Goal: Information Seeking & Learning: Learn about a topic

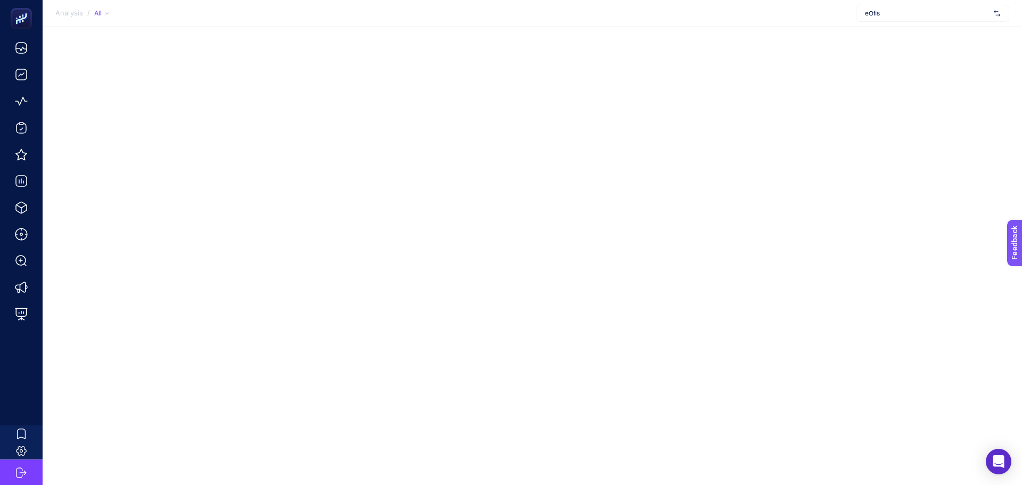
click at [933, 17] on span "eOfis" at bounding box center [927, 13] width 125 height 9
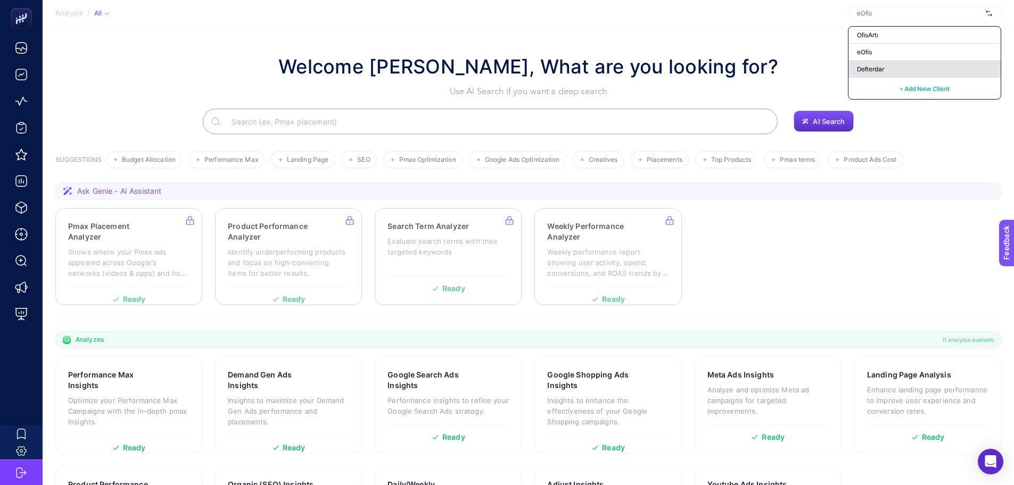
click at [878, 68] on span "Defterdar" at bounding box center [870, 69] width 27 height 9
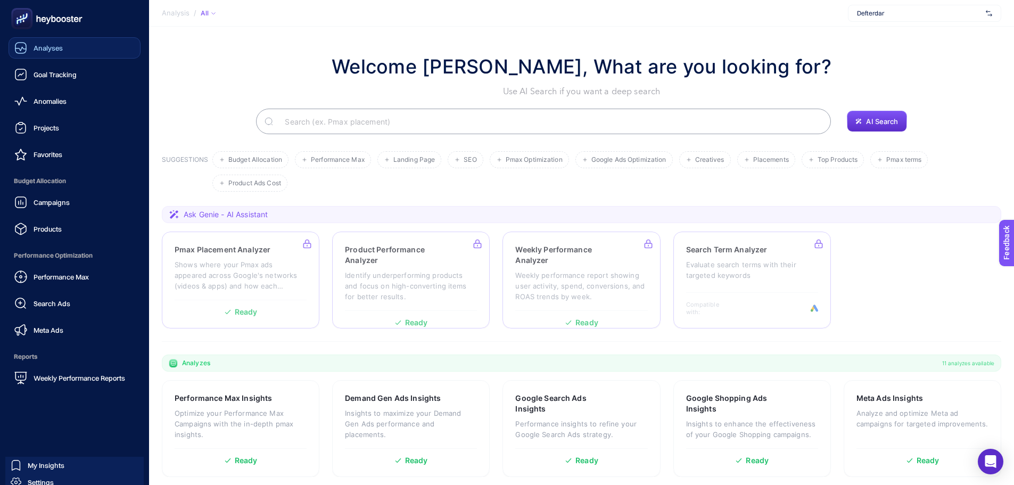
click at [33, 49] on div "Analyses" at bounding box center [38, 48] width 48 height 13
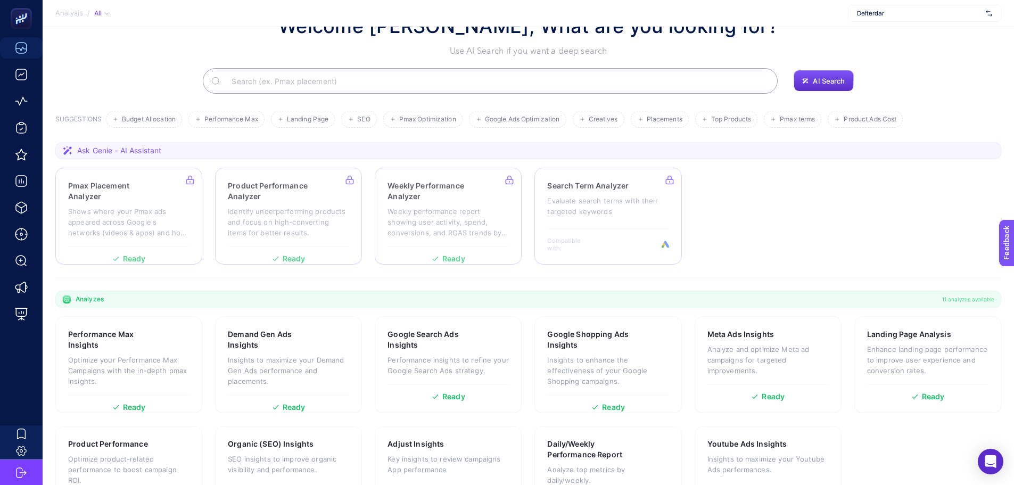
scroll to position [91, 0]
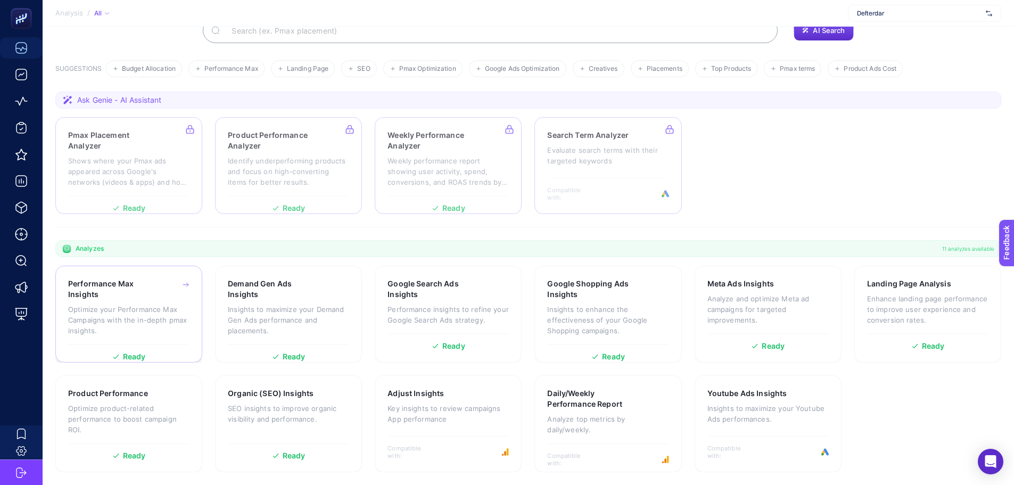
click at [138, 308] on p "Optimize your Performance Max Campaigns with the in-depth pmax insights." at bounding box center [128, 320] width 121 height 32
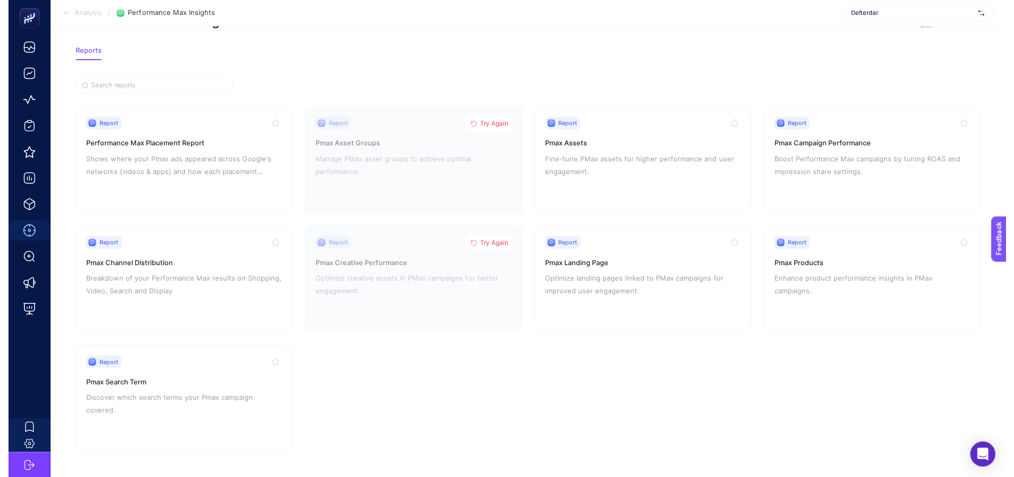
scroll to position [45, 0]
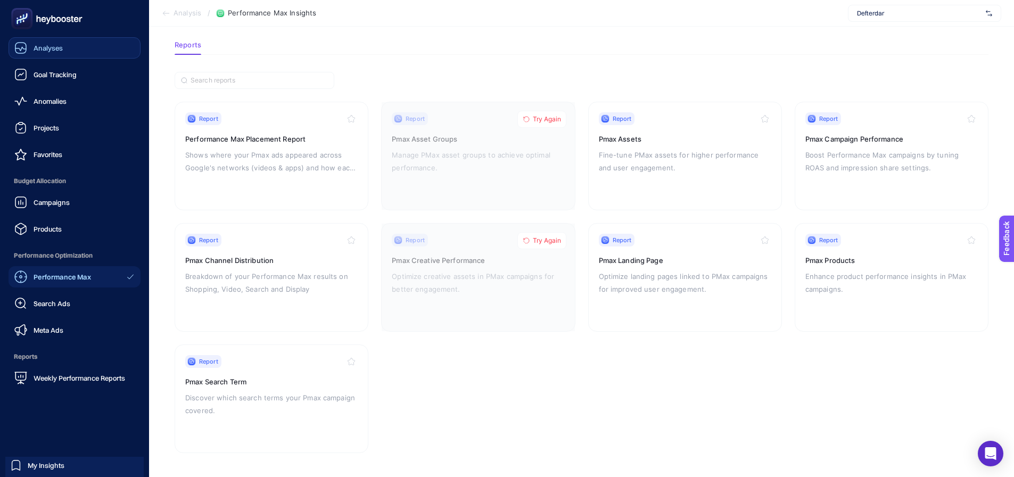
click at [63, 51] on link "Analyses" at bounding box center [75, 47] width 132 height 21
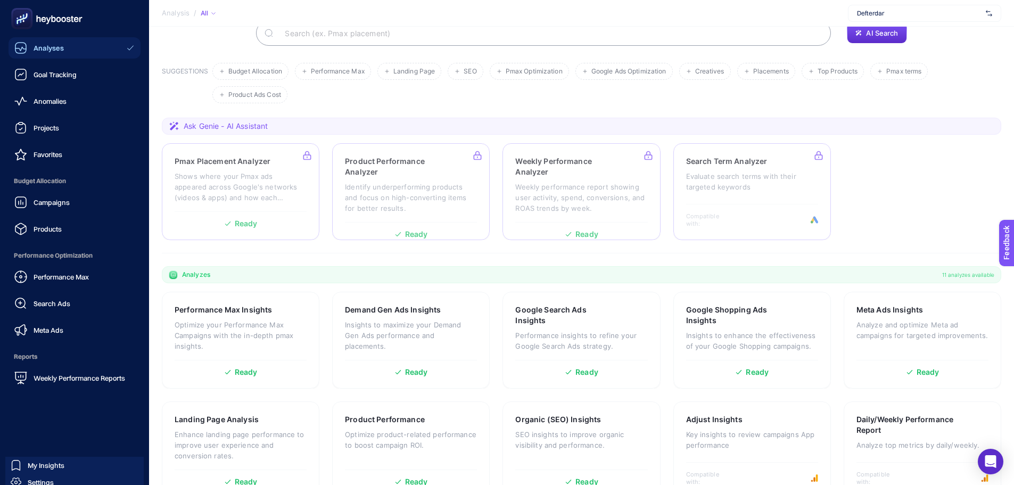
scroll to position [91, 0]
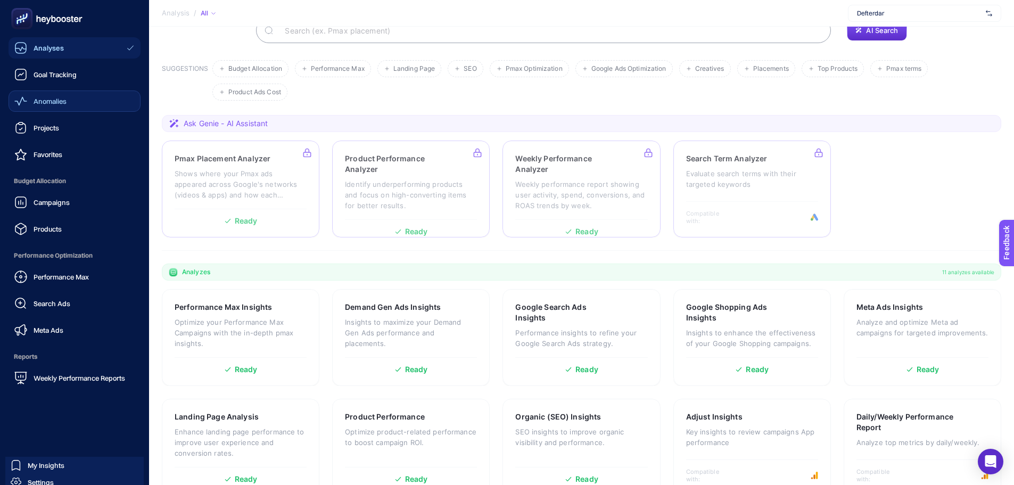
click at [54, 104] on span "Anomalies" at bounding box center [50, 101] width 33 height 9
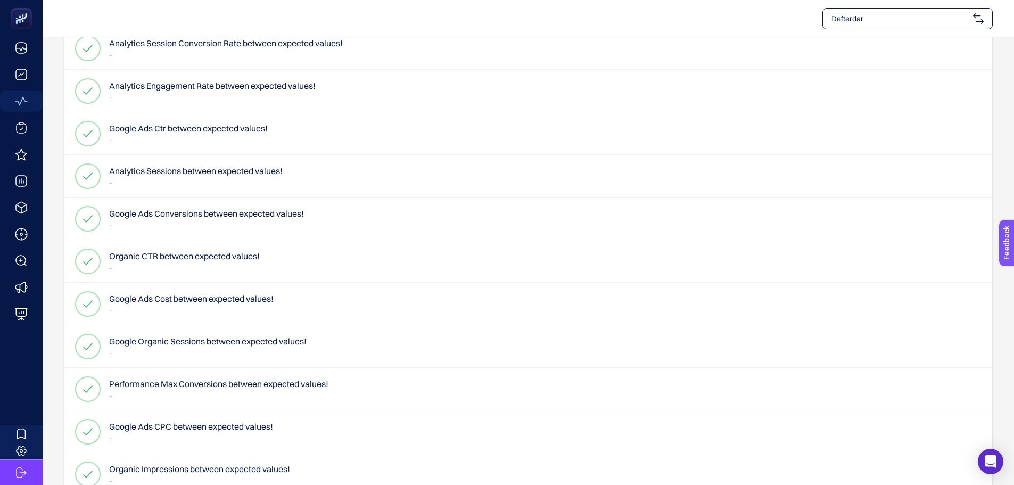
scroll to position [291, 0]
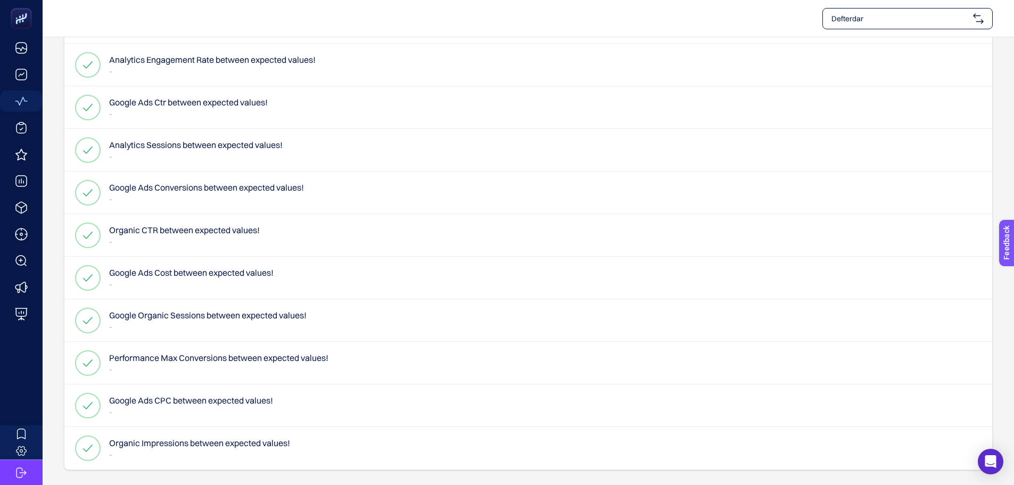
click at [205, 313] on h4 "Google Organic Sessions between expected values!" at bounding box center [207, 315] width 197 height 13
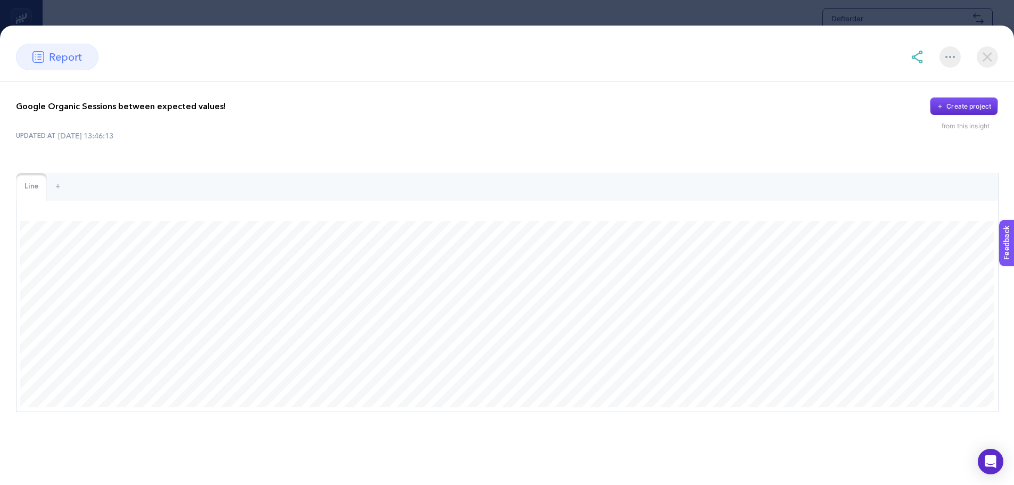
click at [986, 55] on img at bounding box center [986, 56] width 21 height 21
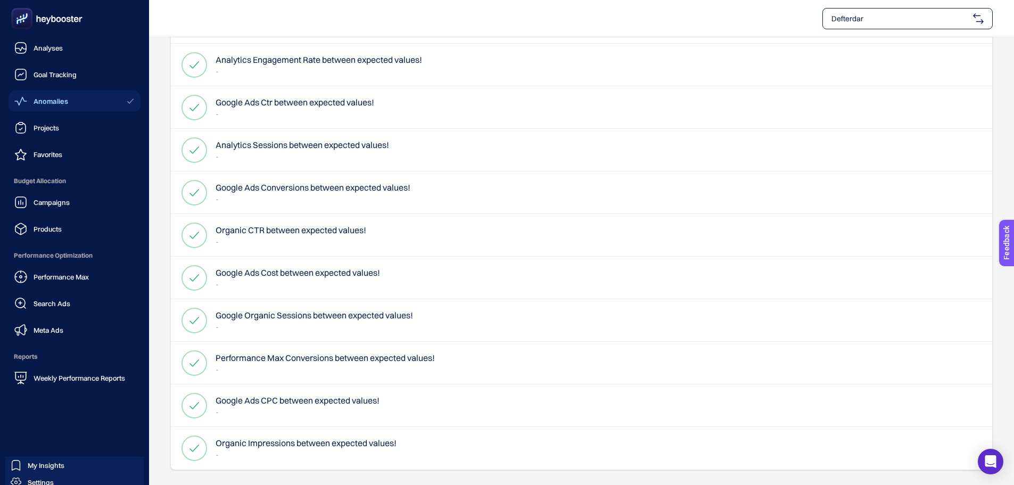
drag, startPoint x: 56, startPoint y: 12, endPoint x: 37, endPoint y: 16, distance: 20.0
click at [56, 12] on icon at bounding box center [47, 18] width 77 height 21
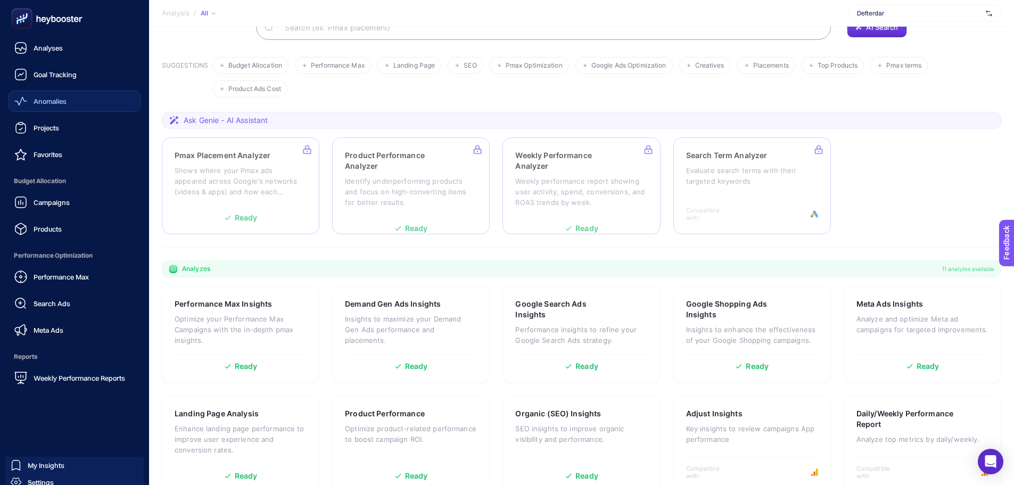
scroll to position [91, 0]
